Goal: Complete application form

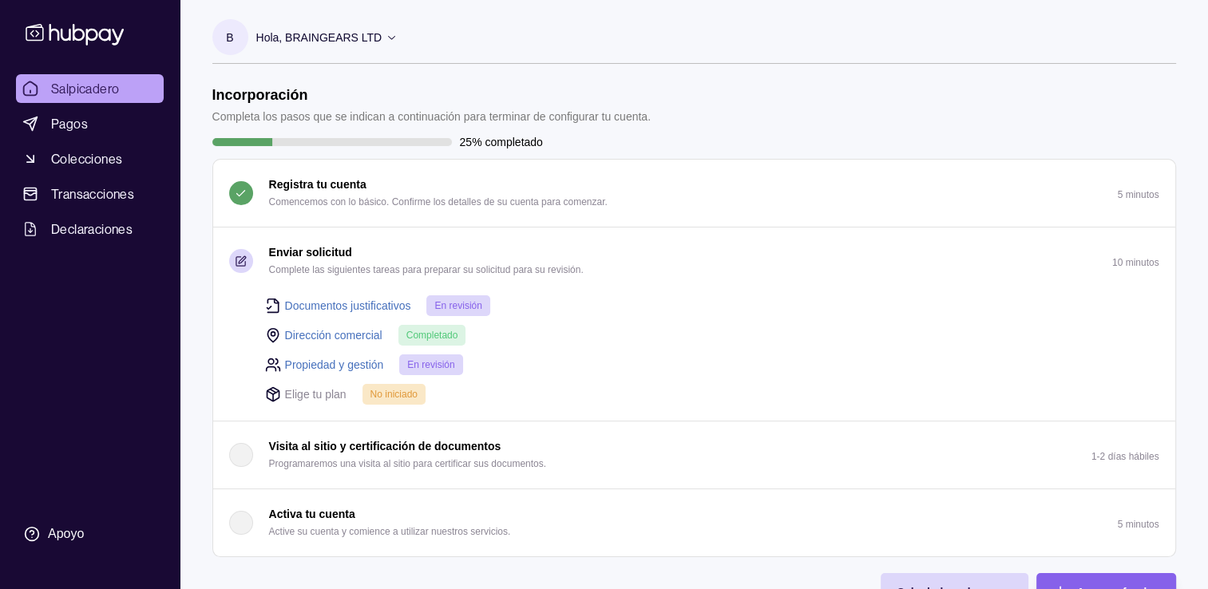
click at [395, 303] on link "Documentos justificativos" at bounding box center [348, 306] width 126 height 18
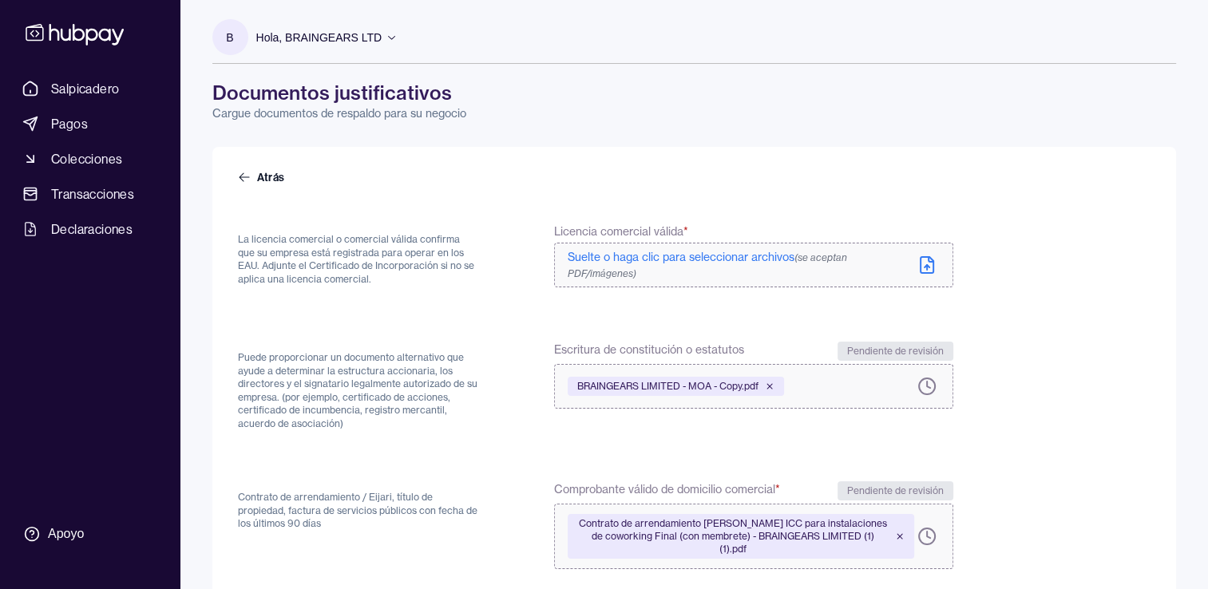
click at [609, 258] on span "Suelte o haga clic para seleccionar archivos (se aceptan PDF/imágenes)" at bounding box center [708, 265] width 280 height 30
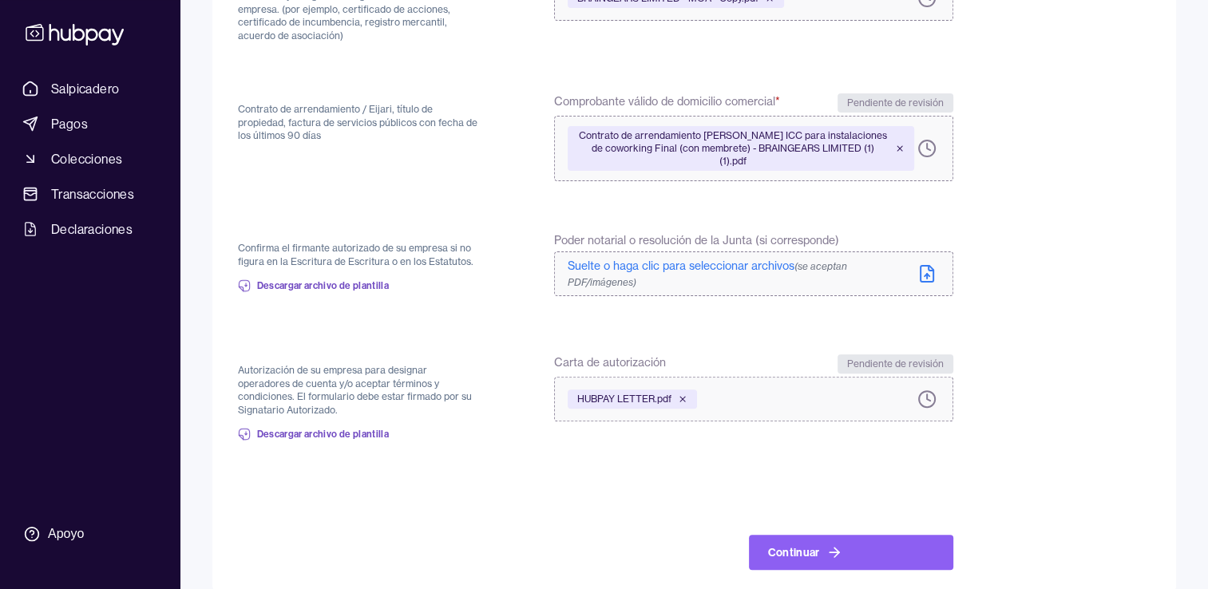
scroll to position [400, 0]
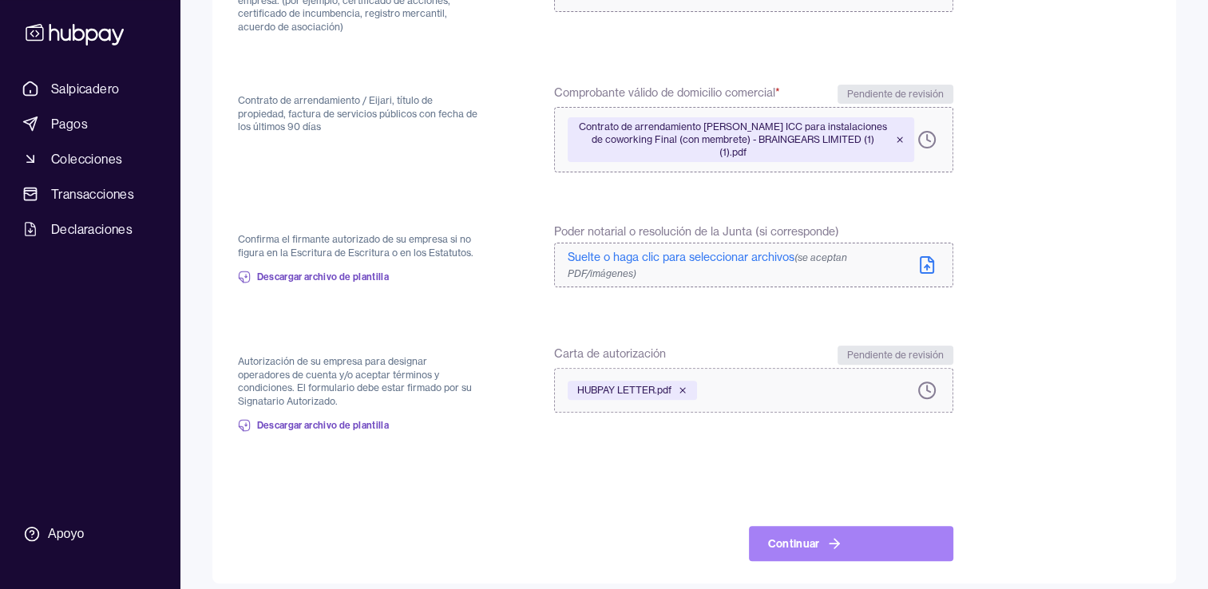
click at [795, 526] on button "Continuar" at bounding box center [851, 543] width 204 height 35
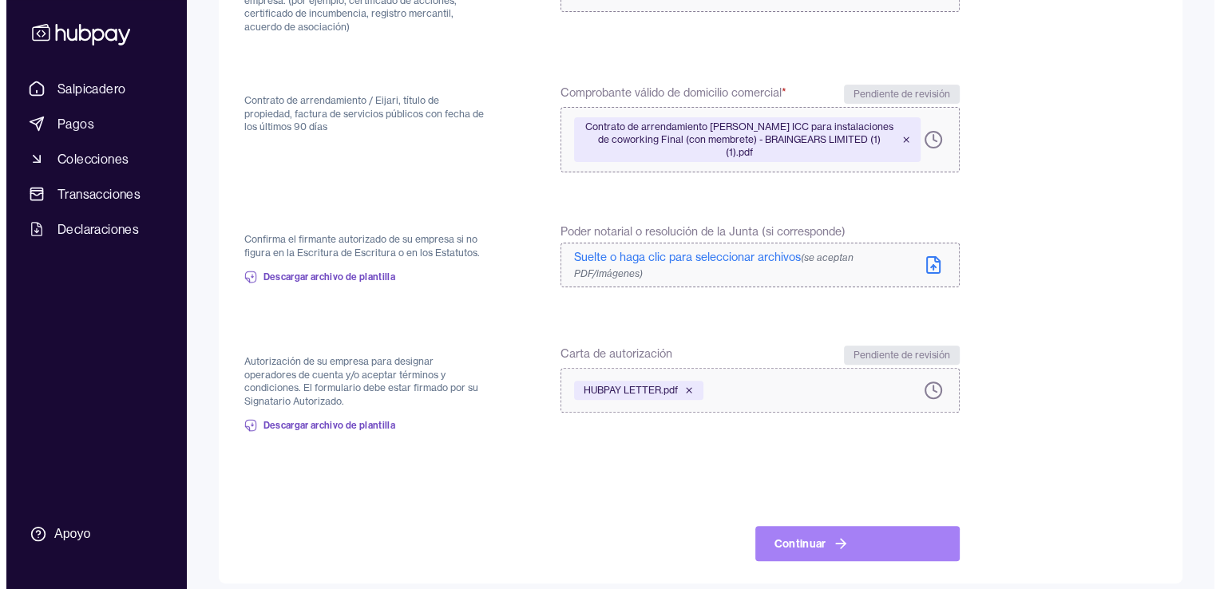
scroll to position [0, 0]
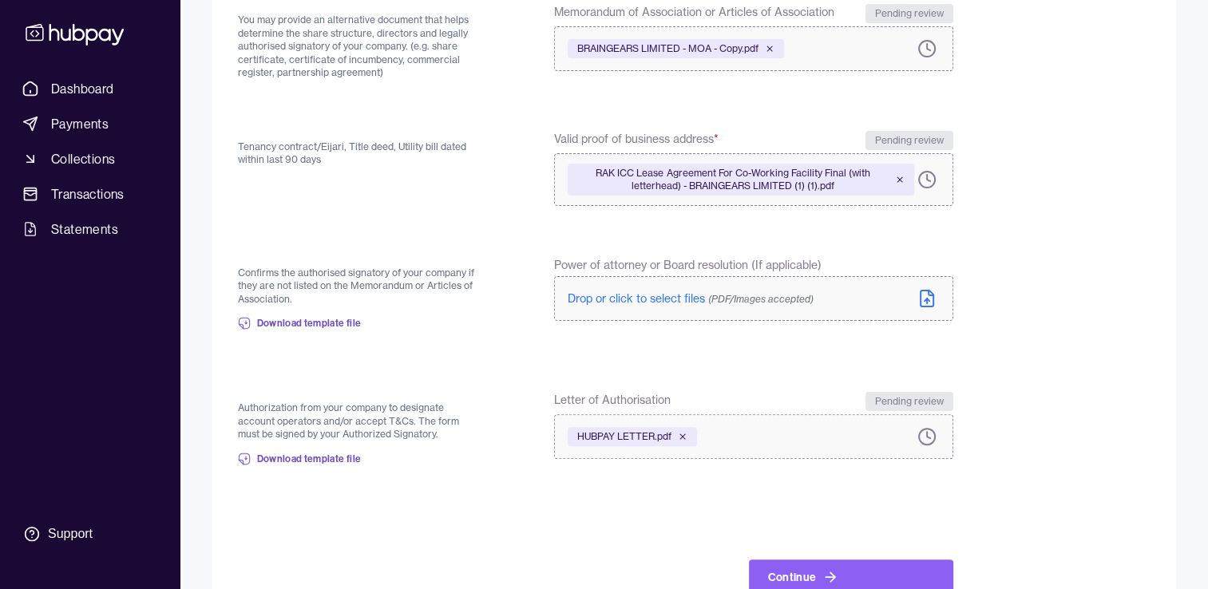
scroll to position [387, 0]
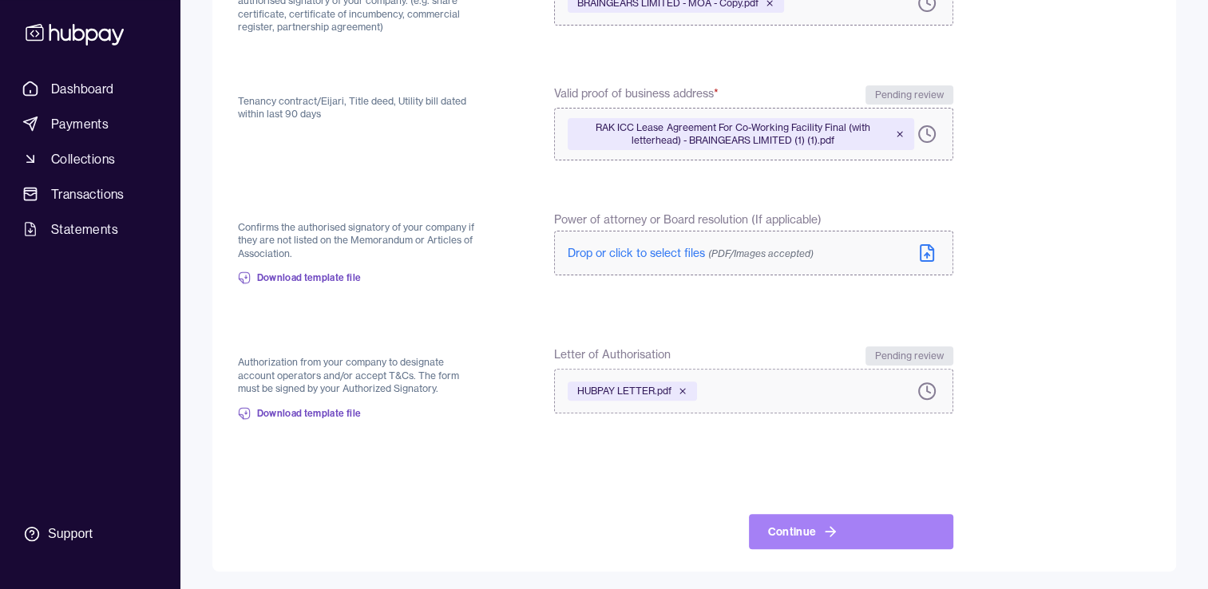
click at [820, 537] on button "Continue" at bounding box center [851, 531] width 204 height 35
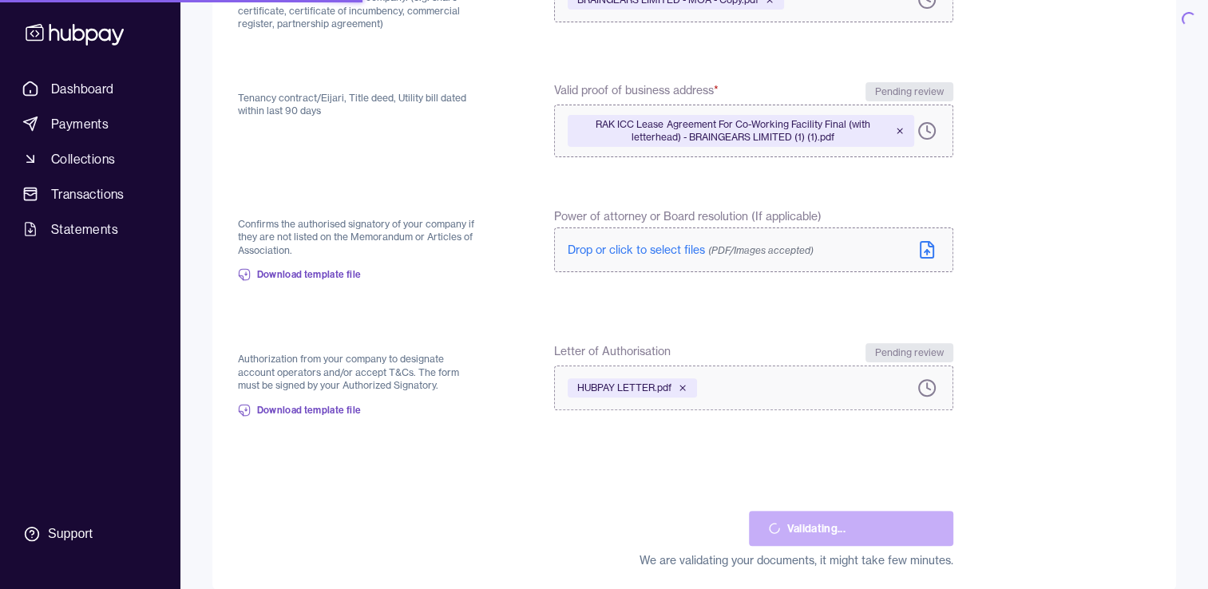
scroll to position [383, 0]
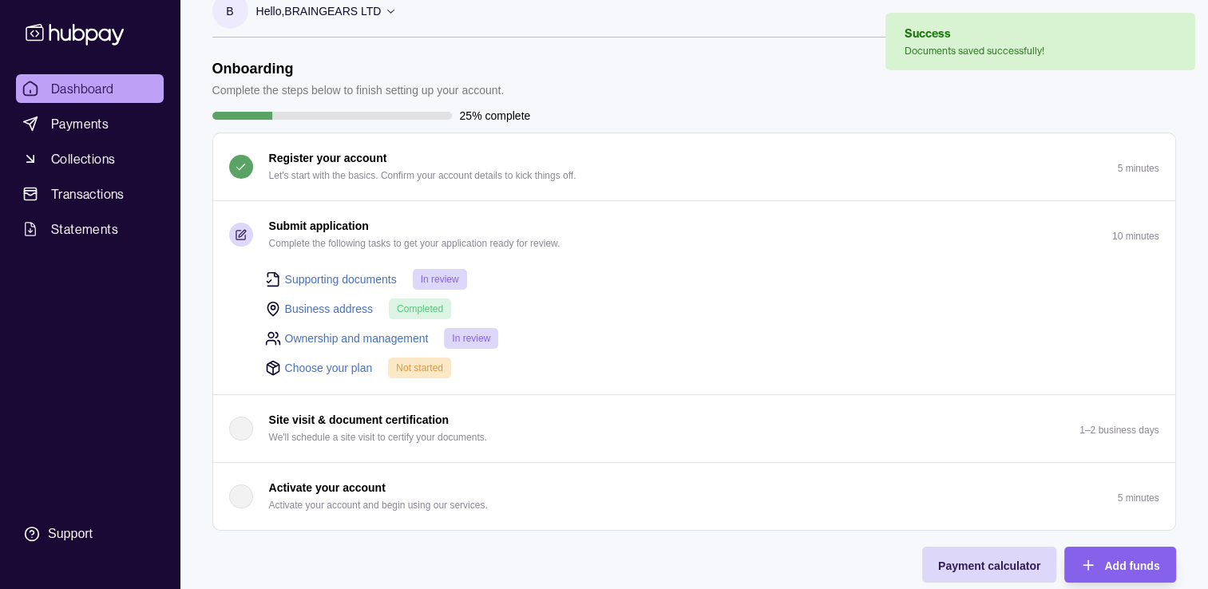
scroll to position [53, 0]
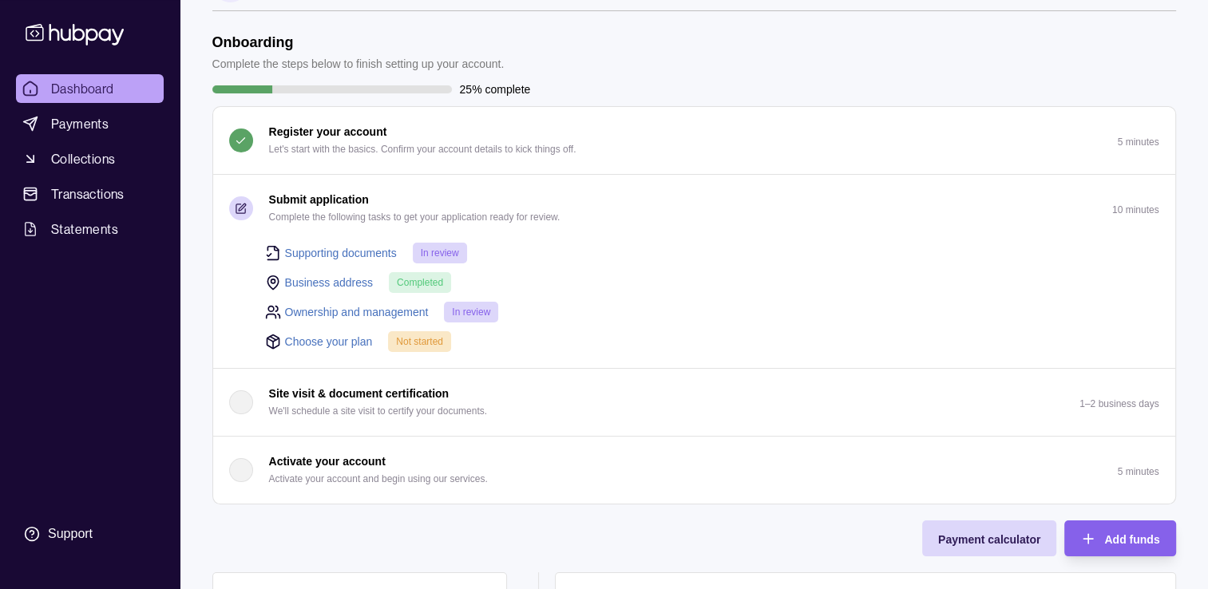
click at [355, 336] on link "Choose your plan" at bounding box center [329, 342] width 88 height 18
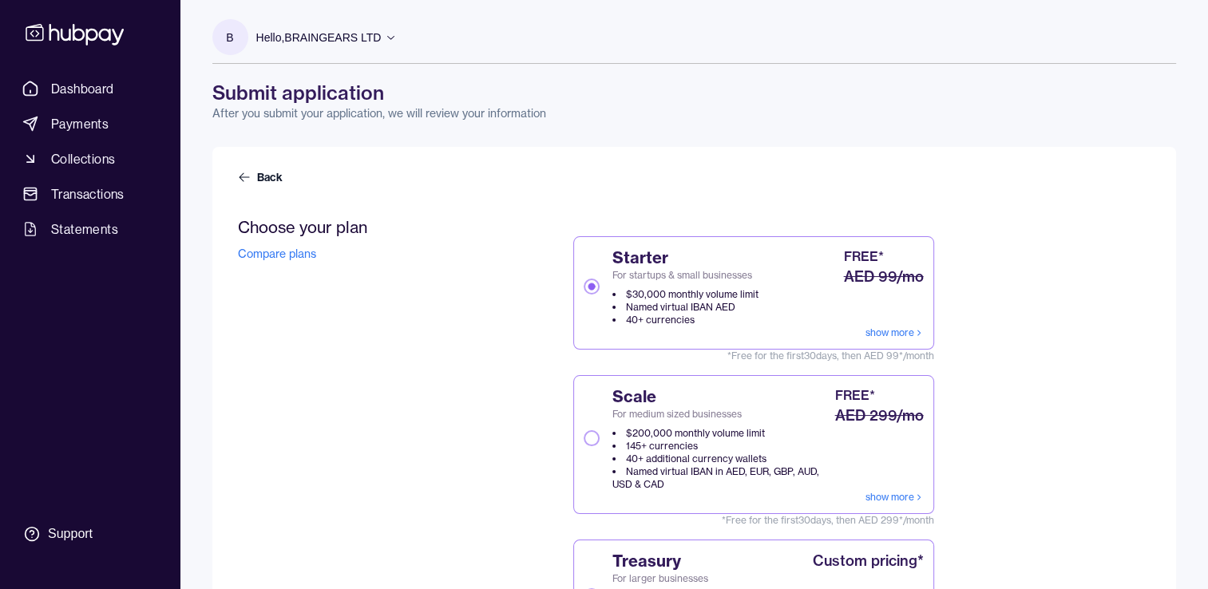
click at [894, 331] on link "show more" at bounding box center [895, 333] width 58 height 13
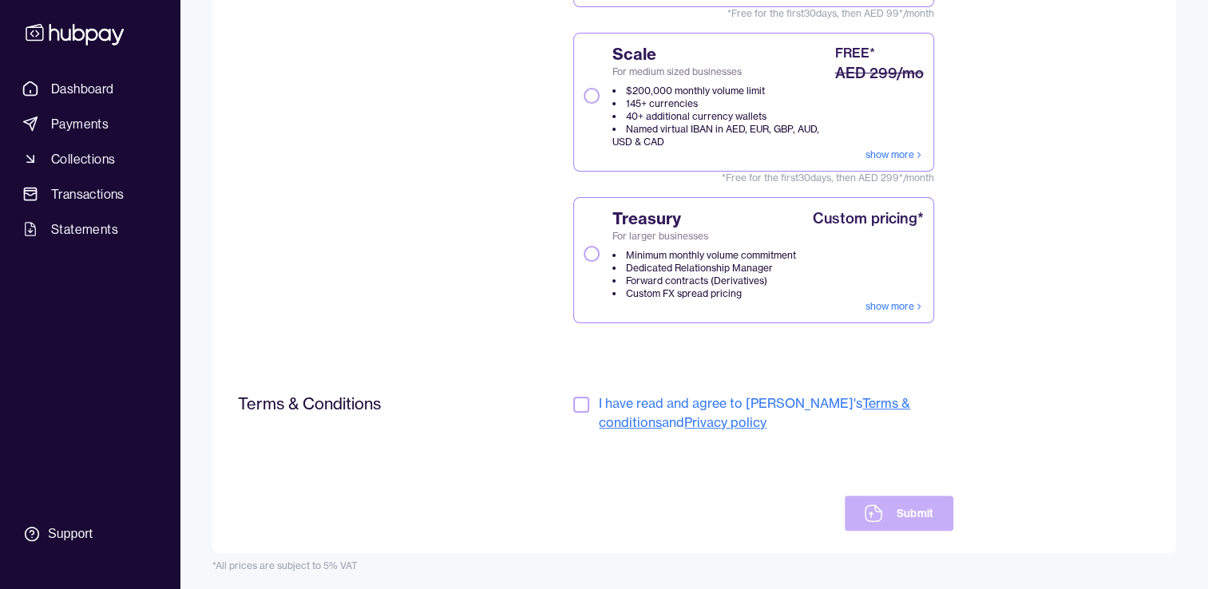
scroll to position [343, 0]
click at [581, 398] on button "button" at bounding box center [581, 404] width 16 height 16
click at [903, 513] on button "Submit" at bounding box center [899, 512] width 108 height 35
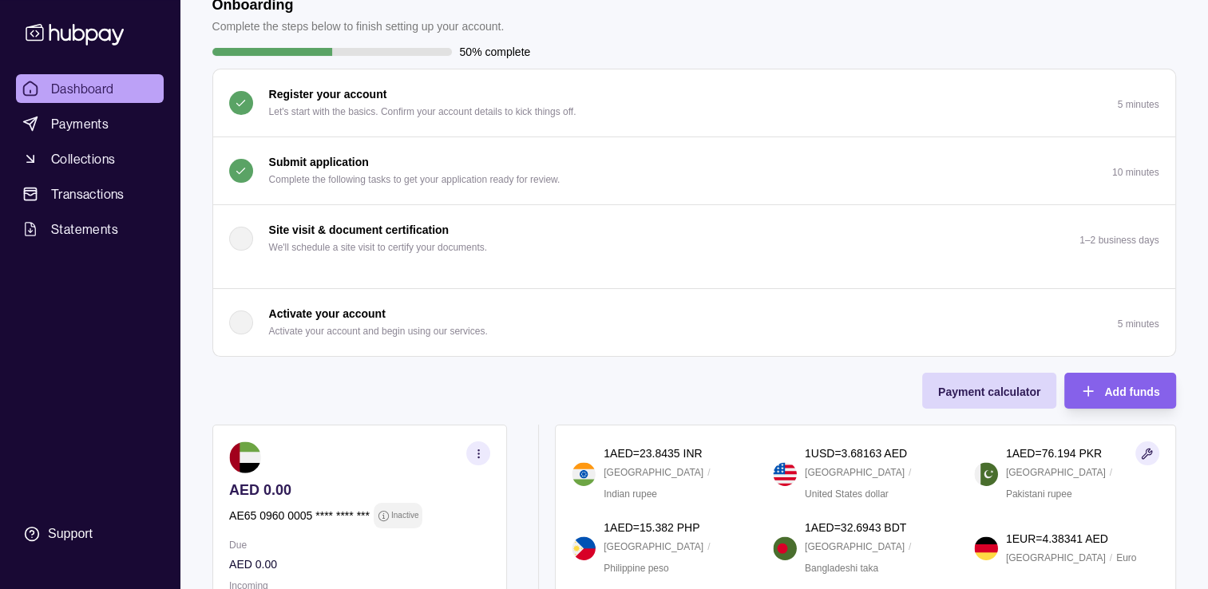
scroll to position [106, 0]
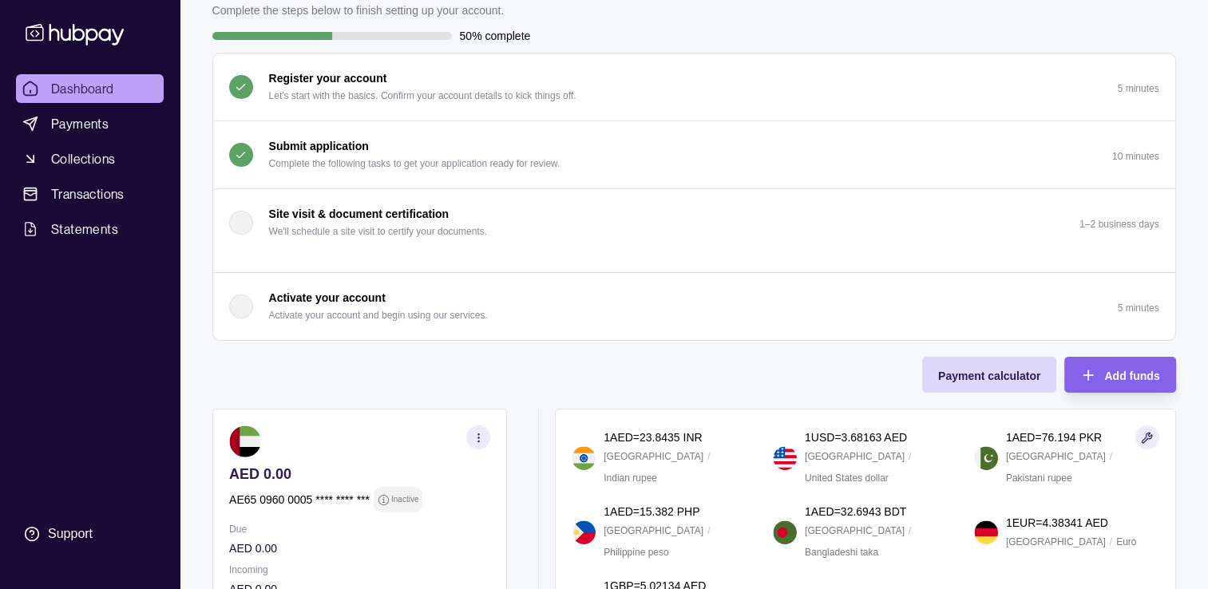
click at [299, 155] on p "Complete the following tasks to get your application ready for review." at bounding box center [414, 164] width 291 height 18
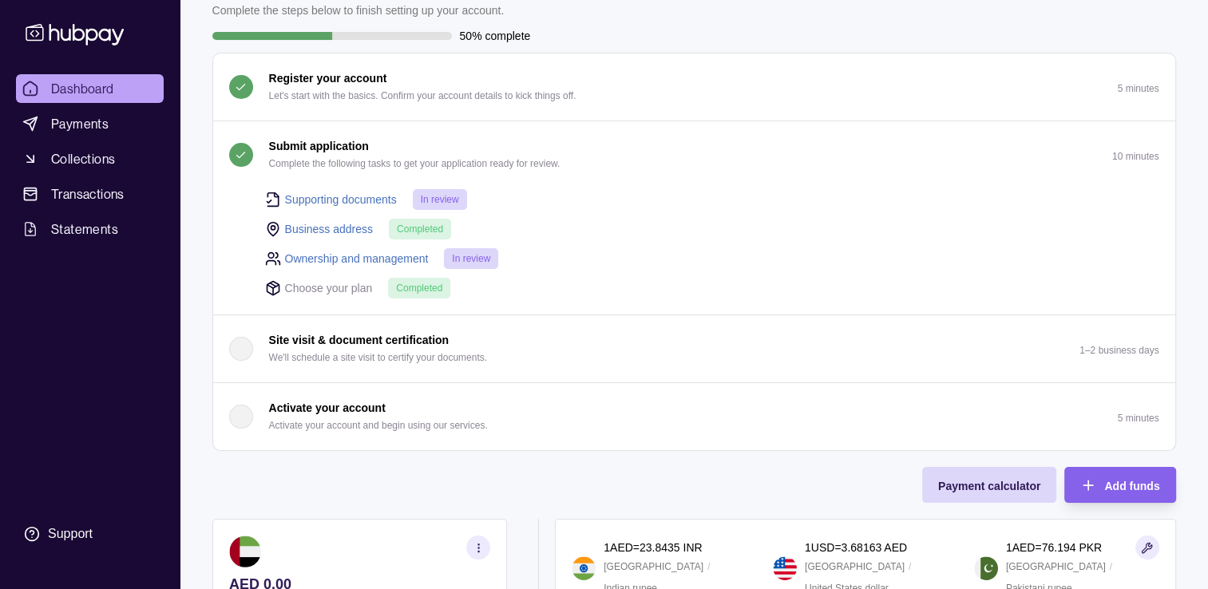
click at [299, 155] on p "Complete the following tasks to get your application ready for review." at bounding box center [414, 164] width 291 height 18
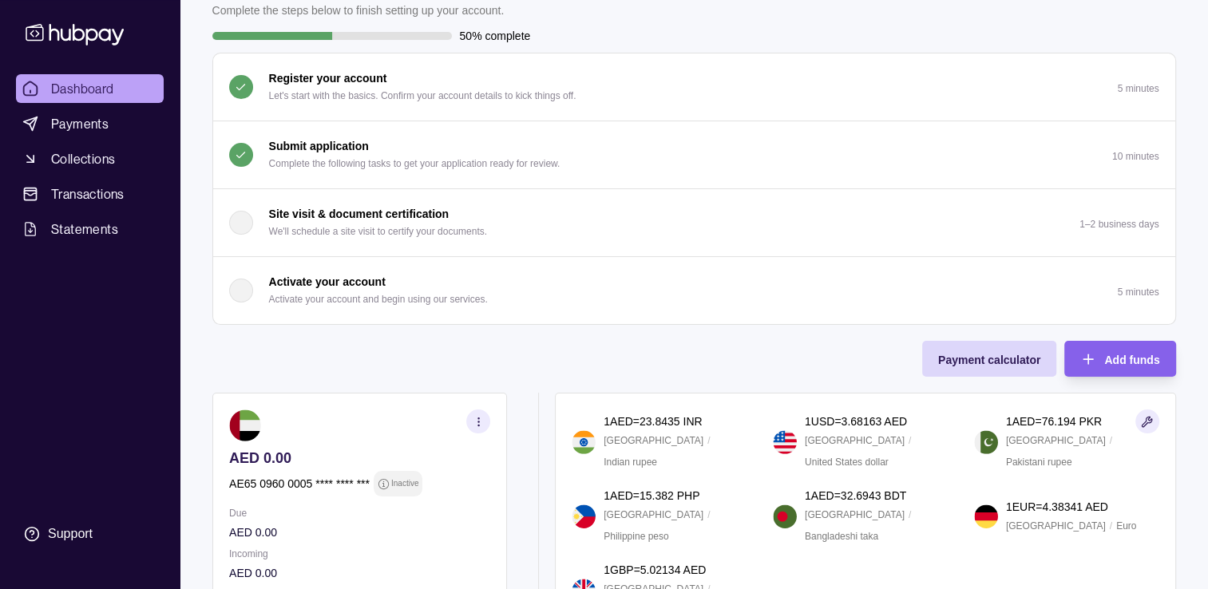
click at [474, 423] on icon "button" at bounding box center [478, 422] width 12 height 12
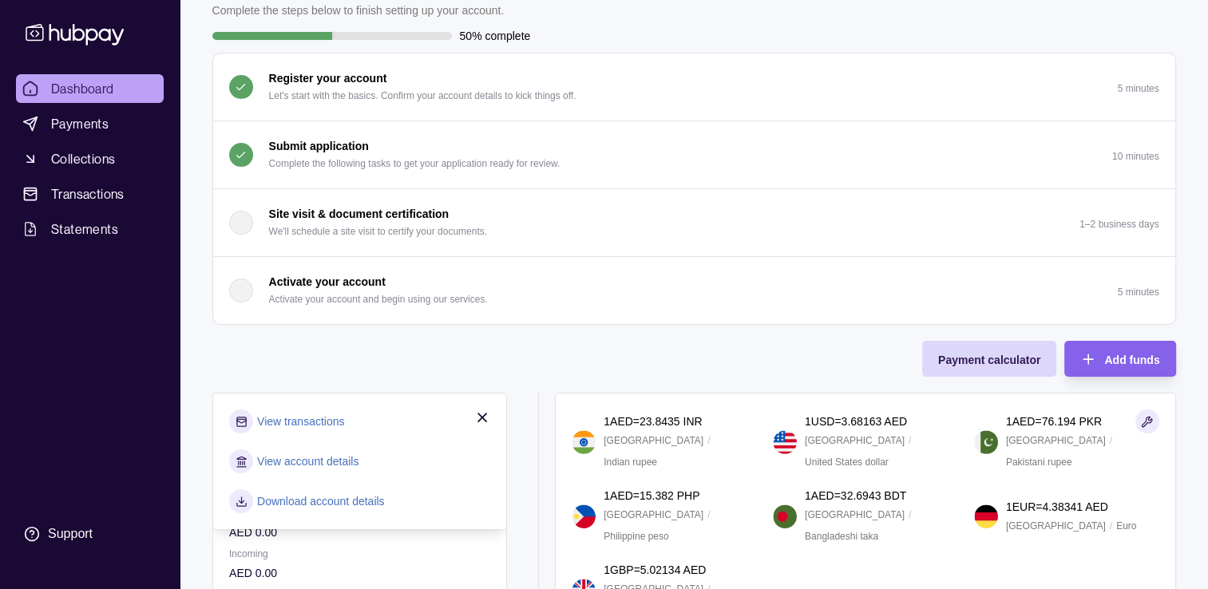
click at [326, 462] on link "View account details" at bounding box center [307, 462] width 101 height 18
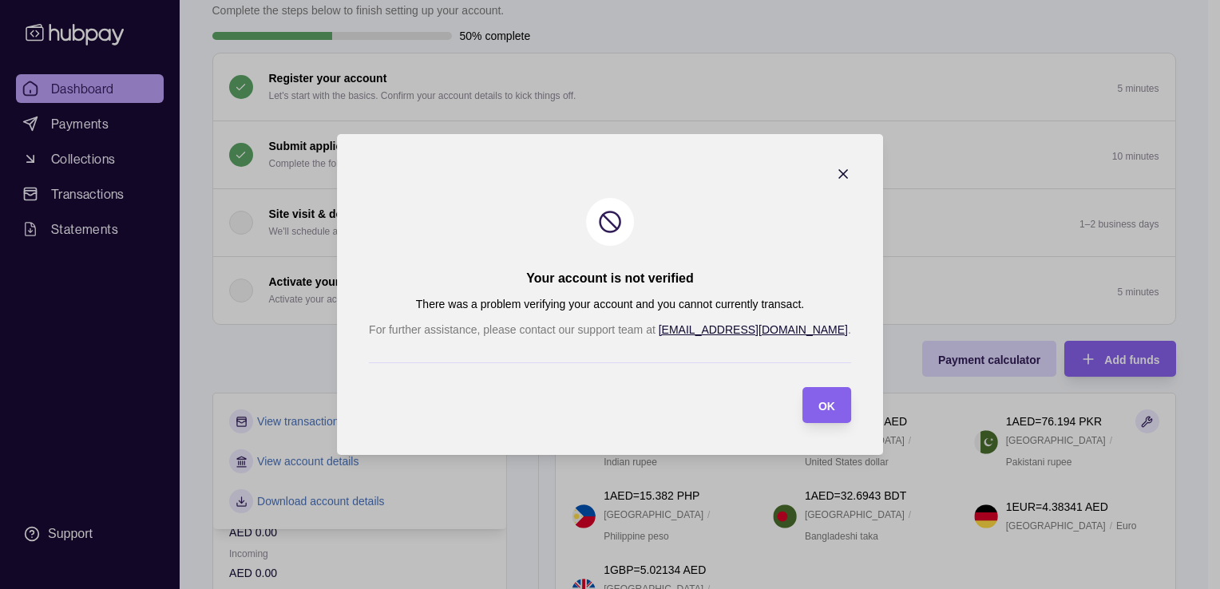
click at [835, 171] on icon "button" at bounding box center [843, 174] width 16 height 16
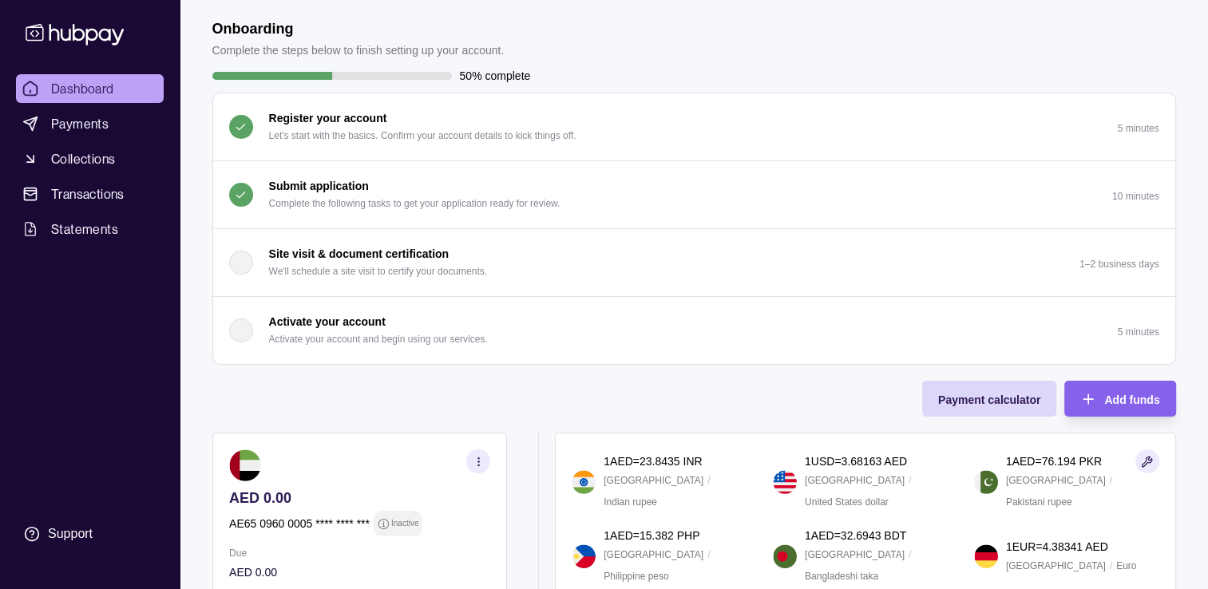
scroll to position [53, 0]
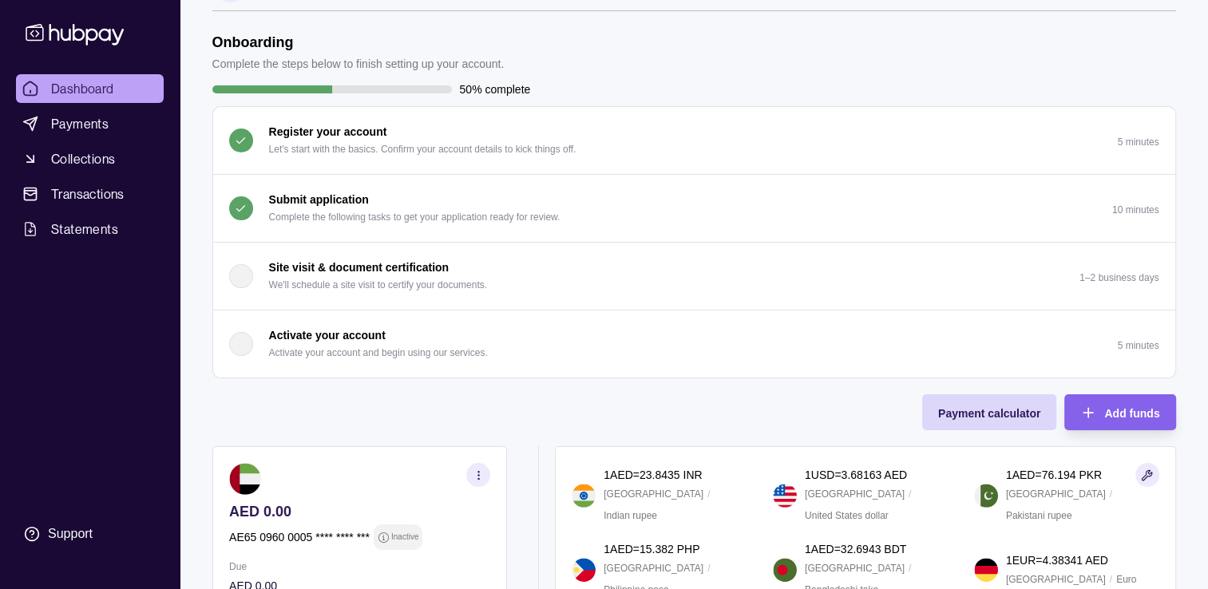
click at [348, 202] on p "Submit application" at bounding box center [319, 200] width 100 height 18
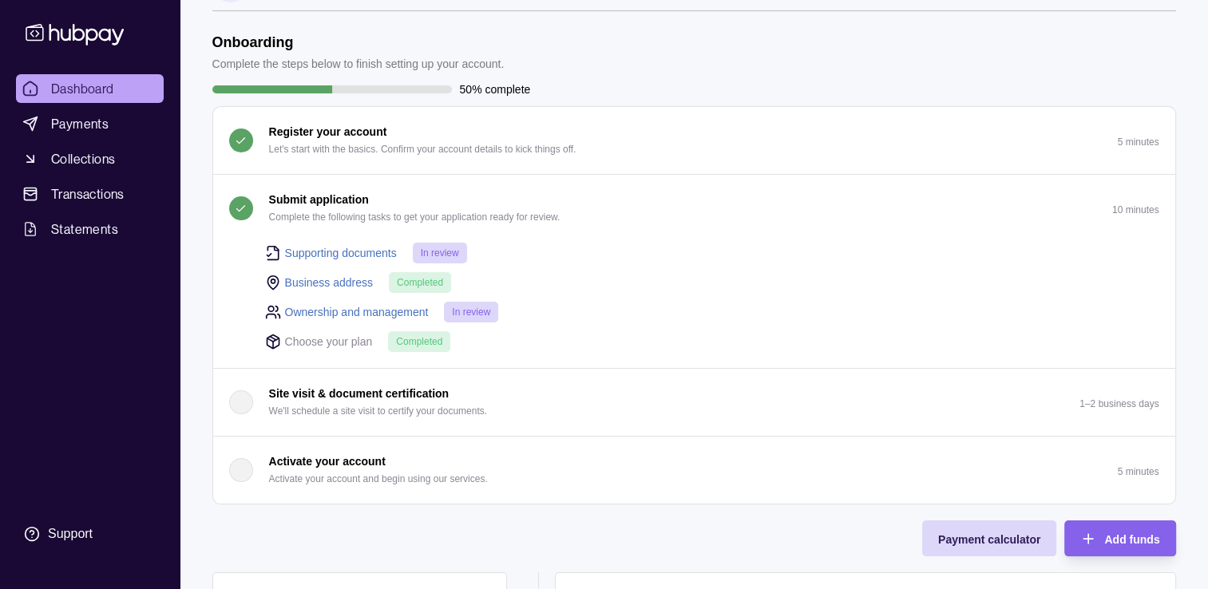
click at [347, 247] on link "Supporting documents" at bounding box center [341, 253] width 112 height 18
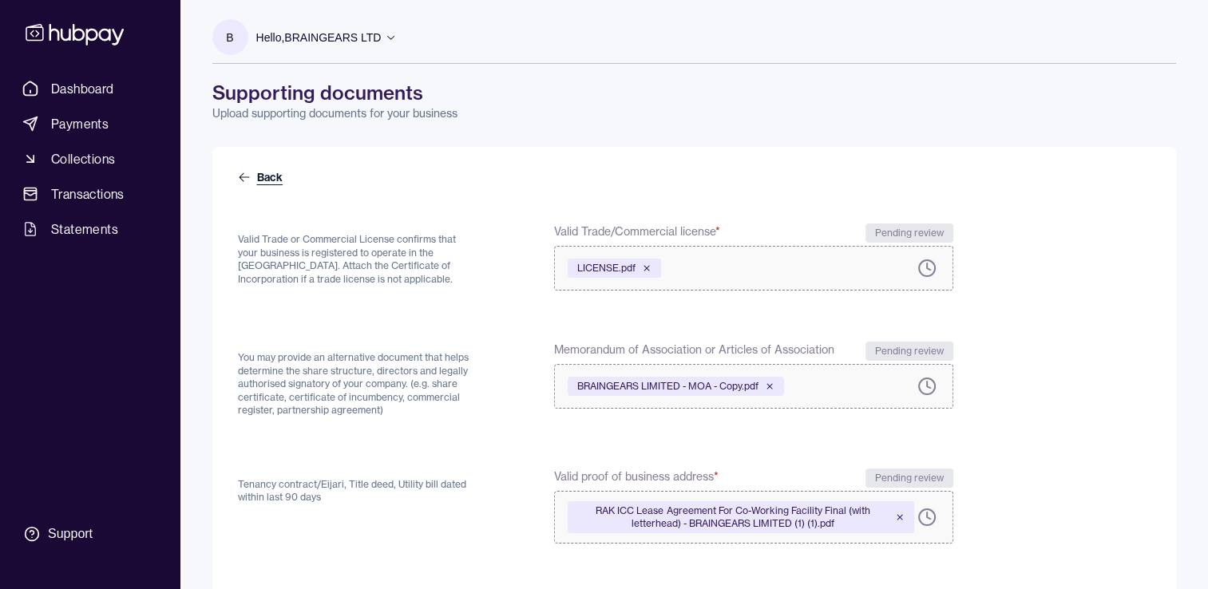
click at [250, 176] on link "Back" at bounding box center [262, 177] width 48 height 16
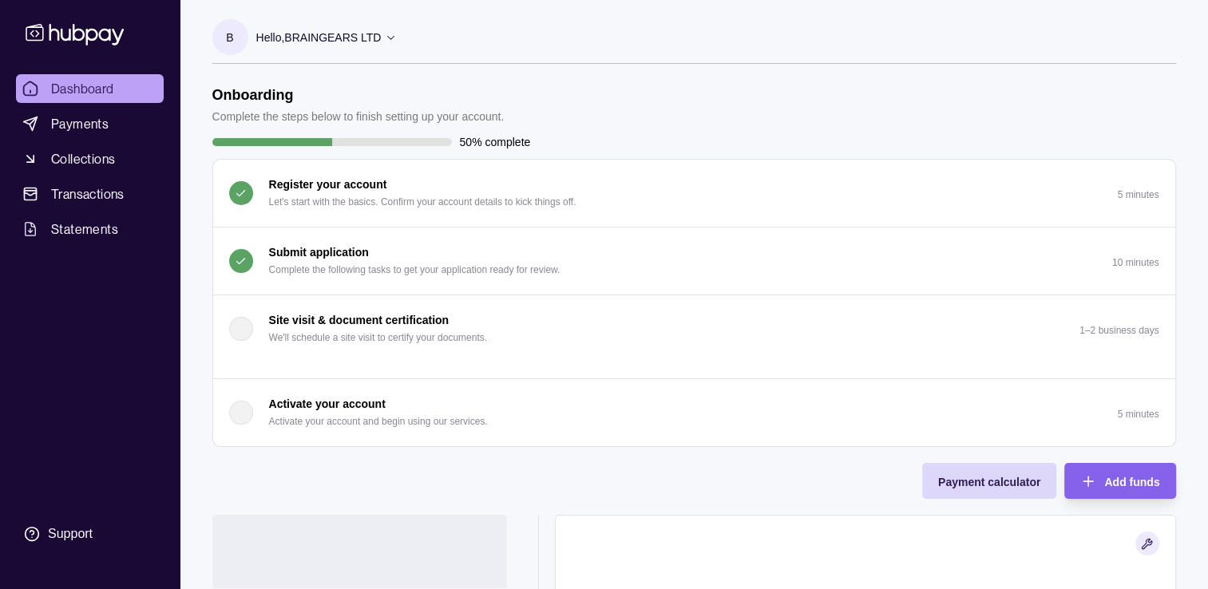
click at [315, 253] on p "Submit application" at bounding box center [319, 253] width 100 height 18
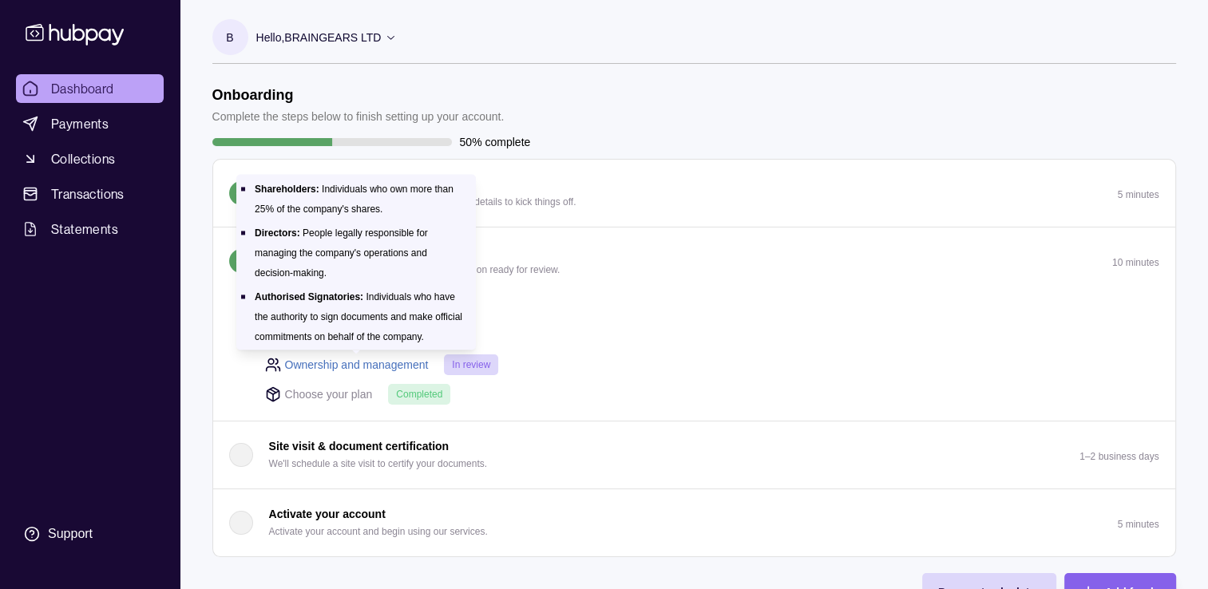
click at [318, 363] on link "Ownership and management" at bounding box center [357, 365] width 144 height 18
